Goal: Information Seeking & Learning: Learn about a topic

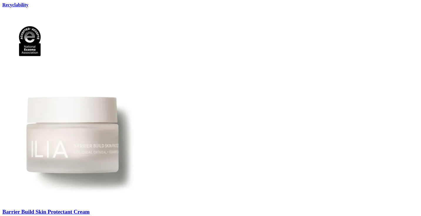
scroll to position [78, 0]
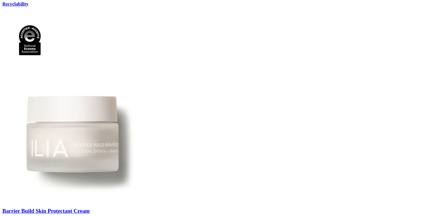
click at [90, 208] on span "Barrier Build Skin Protectant Cream" at bounding box center [45, 211] width 87 height 6
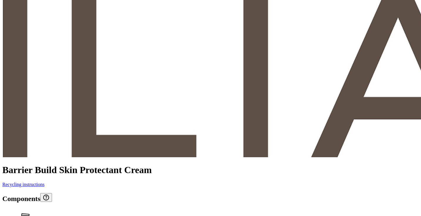
scroll to position [425, 0]
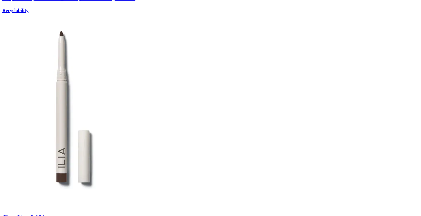
scroll to position [944, 0]
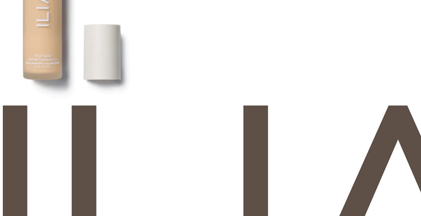
scroll to position [104, 0]
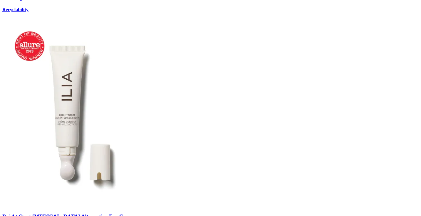
scroll to position [697, 0]
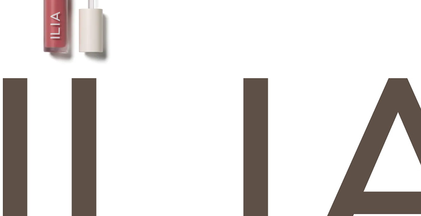
scroll to position [113, 0]
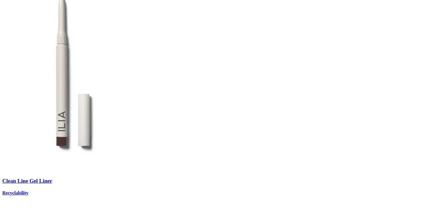
scroll to position [948, 0]
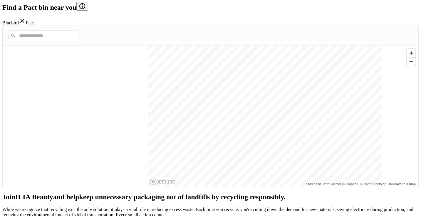
scroll to position [134, 0]
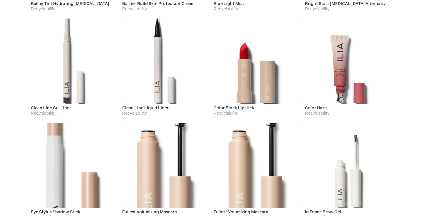
scroll to position [210, 0]
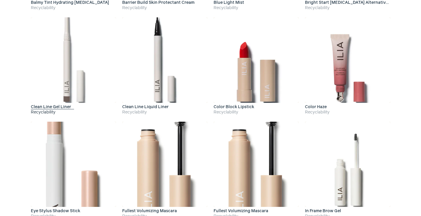
click at [50, 110] on h4 "Recyclability" at bounding box center [73, 112] width 85 height 6
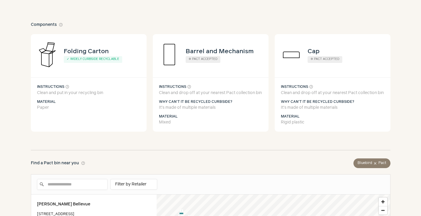
scroll to position [114, 0]
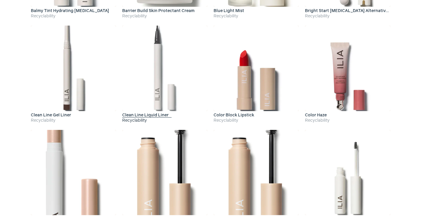
scroll to position [210, 0]
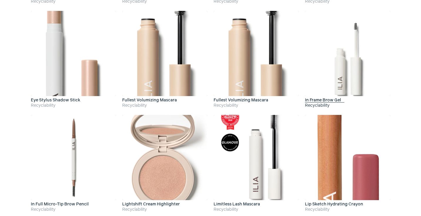
click at [328, 97] on link "In Frame Brow Gel Recyclability" at bounding box center [347, 60] width 85 height 98
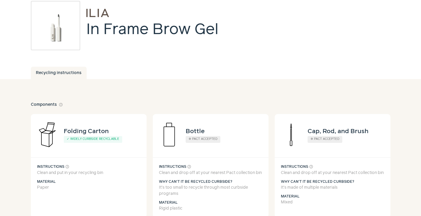
scroll to position [33, 0]
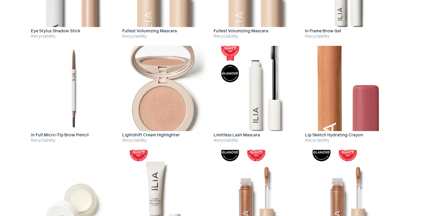
scroll to position [390, 0]
click at [77, 107] on img at bounding box center [73, 88] width 85 height 85
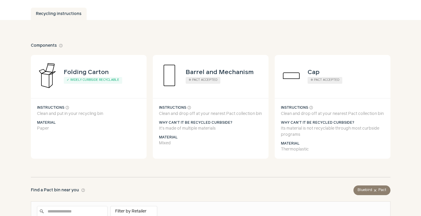
scroll to position [98, 0]
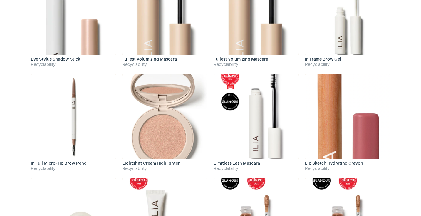
scroll to position [390, 0]
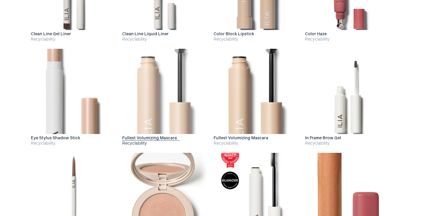
click at [162, 111] on img at bounding box center [164, 91] width 85 height 85
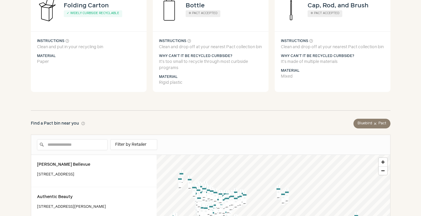
scroll to position [104, 0]
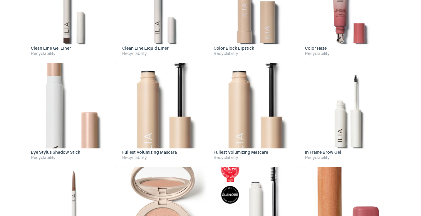
scroll to position [283, 0]
